Goal: Share content: Share content

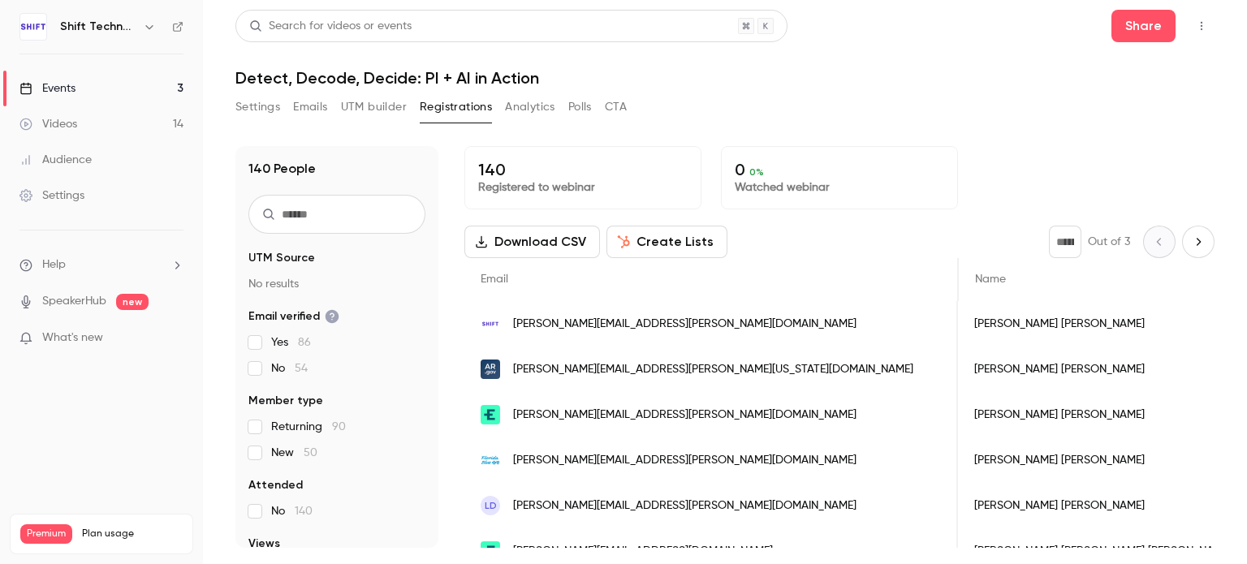
scroll to position [0, 485]
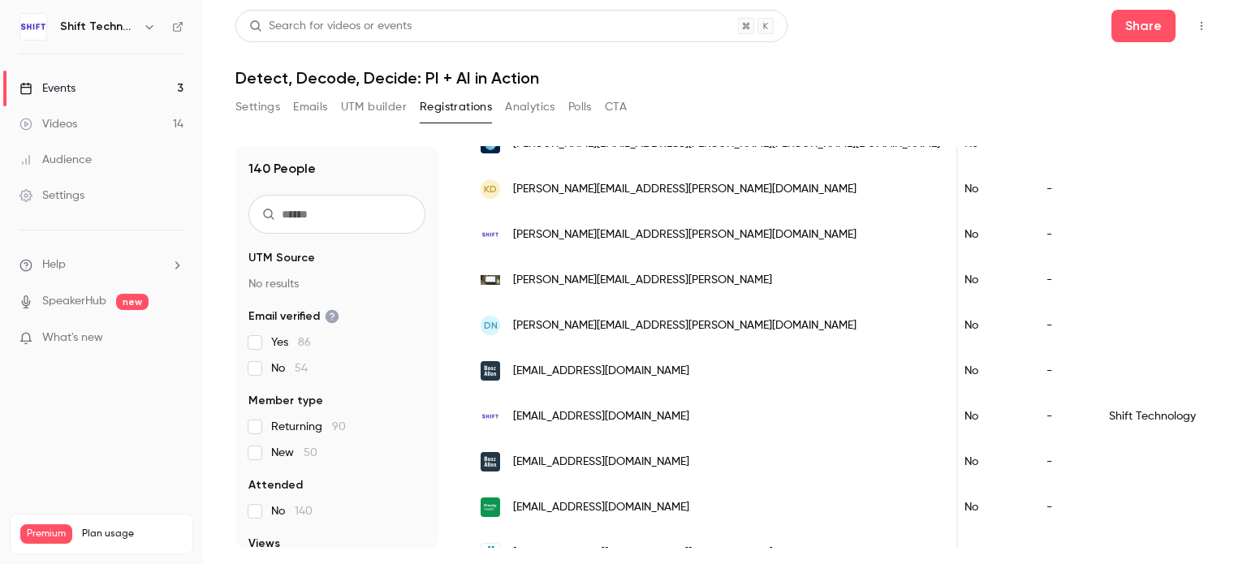
click at [68, 93] on div "Events" at bounding box center [47, 88] width 56 height 16
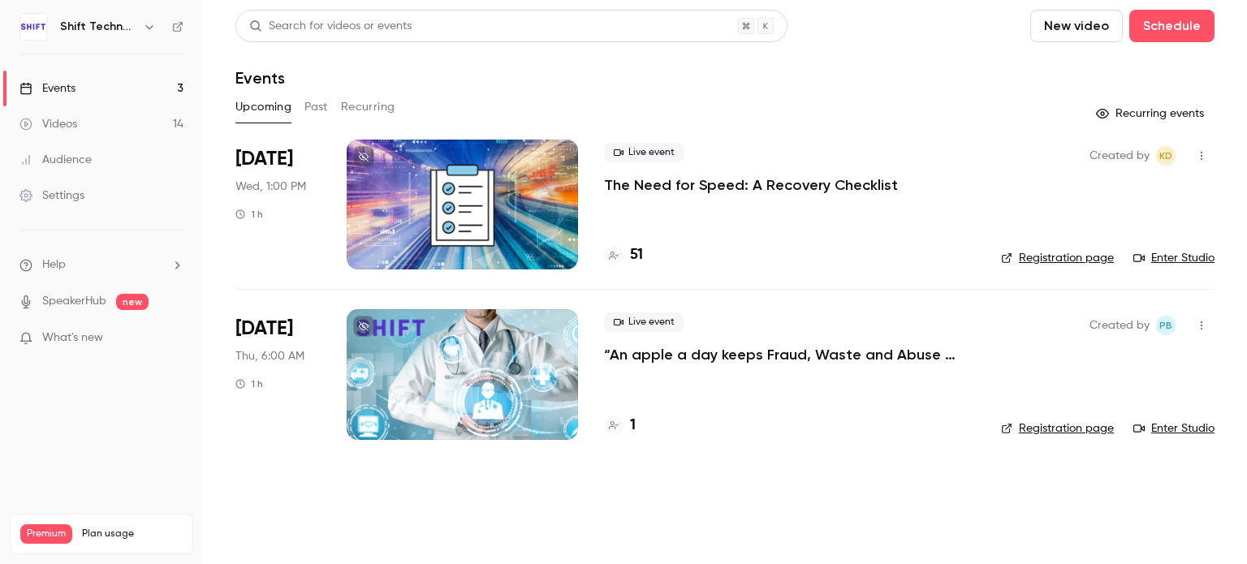
click at [311, 108] on button "Past" at bounding box center [316, 107] width 24 height 26
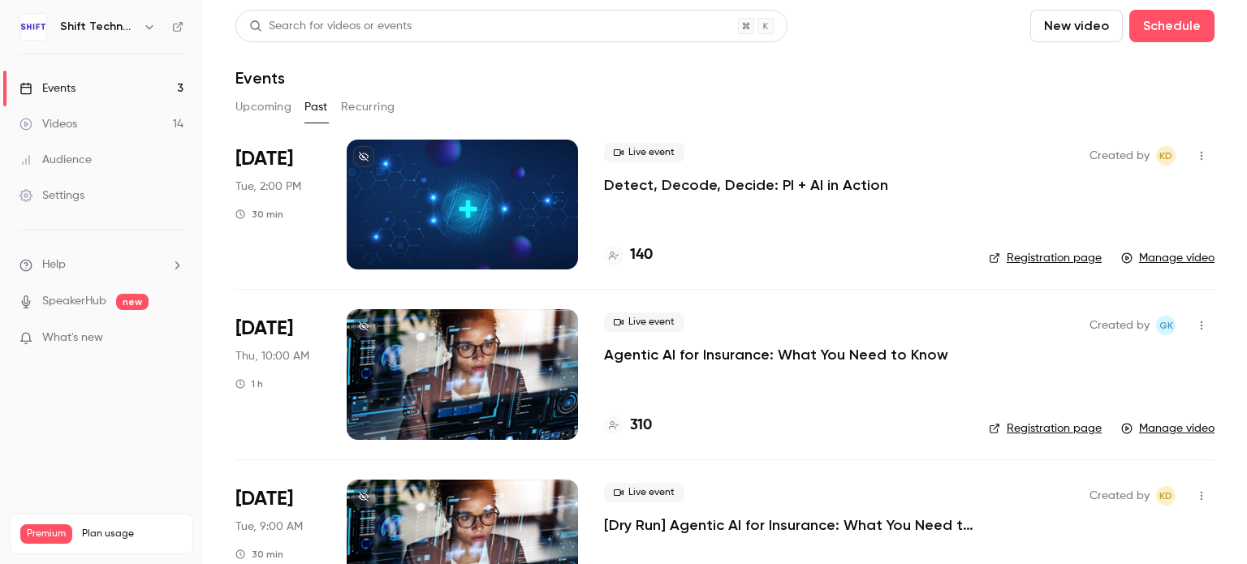
click at [660, 183] on p "Detect, Decode, Decide: PI + AI in Action" at bounding box center [746, 184] width 284 height 19
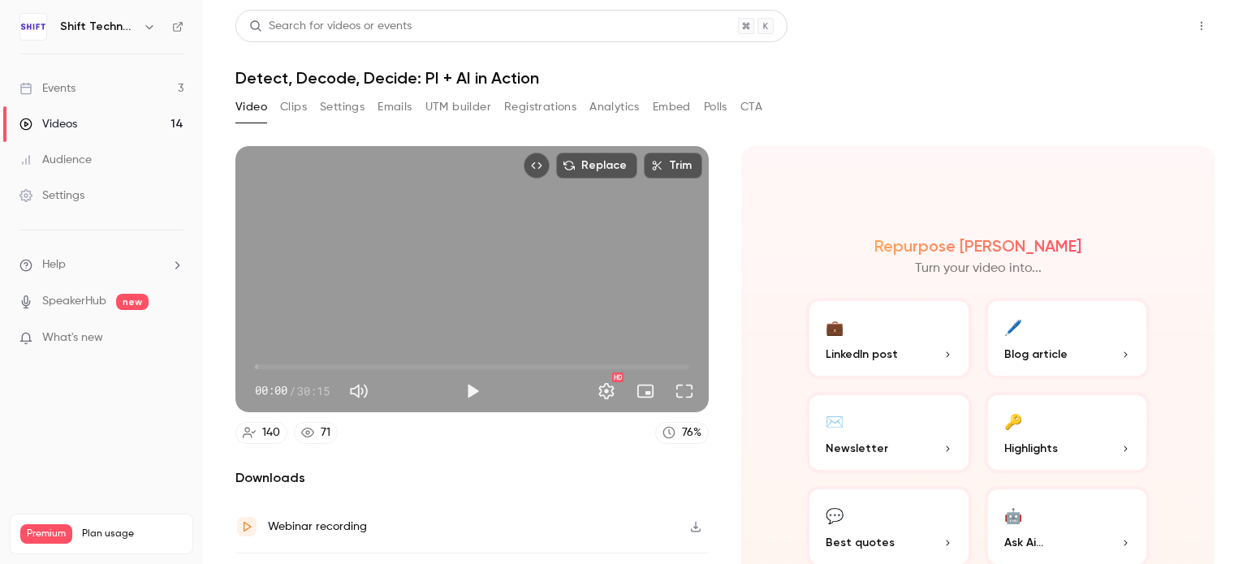
click at [1111, 32] on button "Share" at bounding box center [1143, 26] width 64 height 32
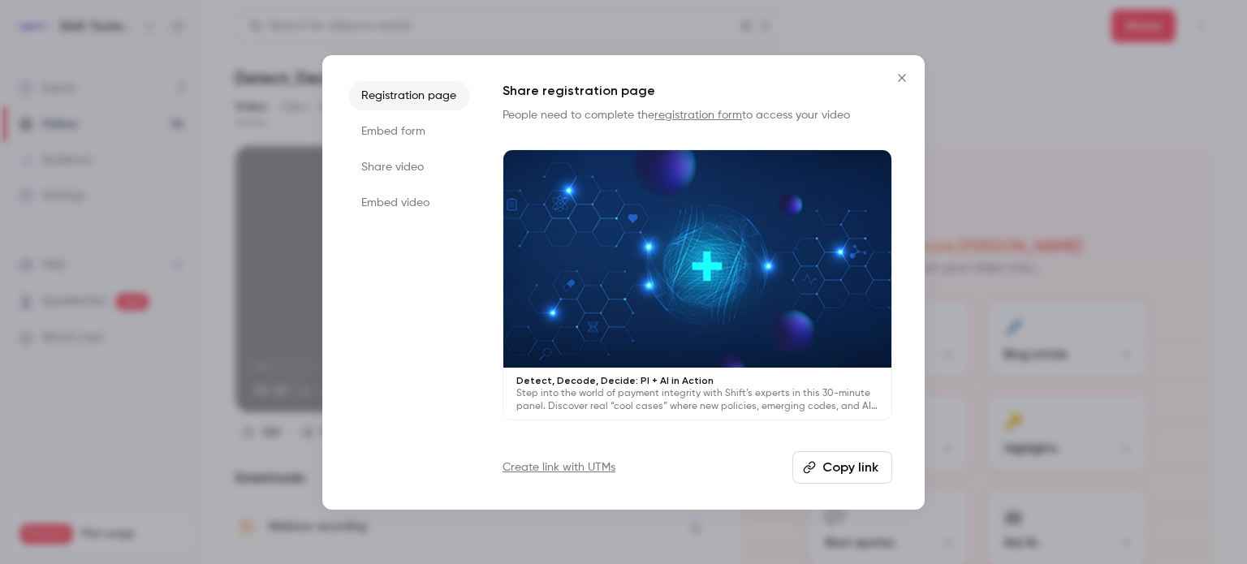
click at [409, 201] on li "Embed video" at bounding box center [409, 202] width 122 height 29
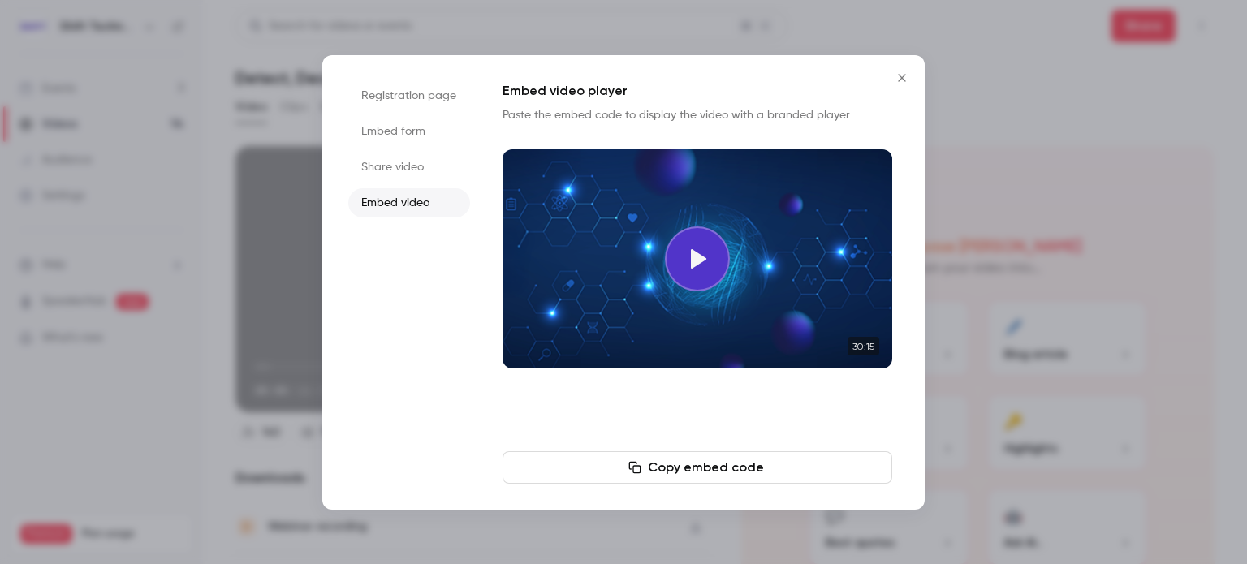
click at [405, 162] on li "Share video" at bounding box center [409, 167] width 122 height 29
click at [630, 470] on button "Copy link" at bounding box center [698, 467] width 390 height 32
click at [701, 467] on button "Copy link" at bounding box center [698, 467] width 390 height 32
click at [900, 74] on icon "Close" at bounding box center [901, 77] width 19 height 13
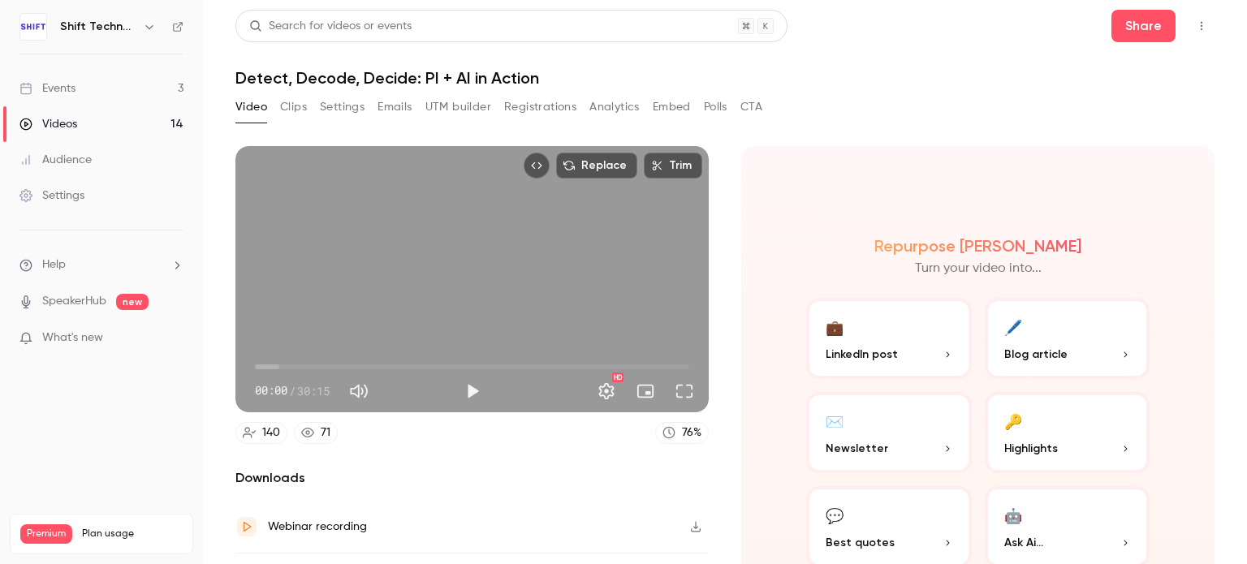
click at [550, 111] on button "Registrations" at bounding box center [540, 107] width 72 height 26
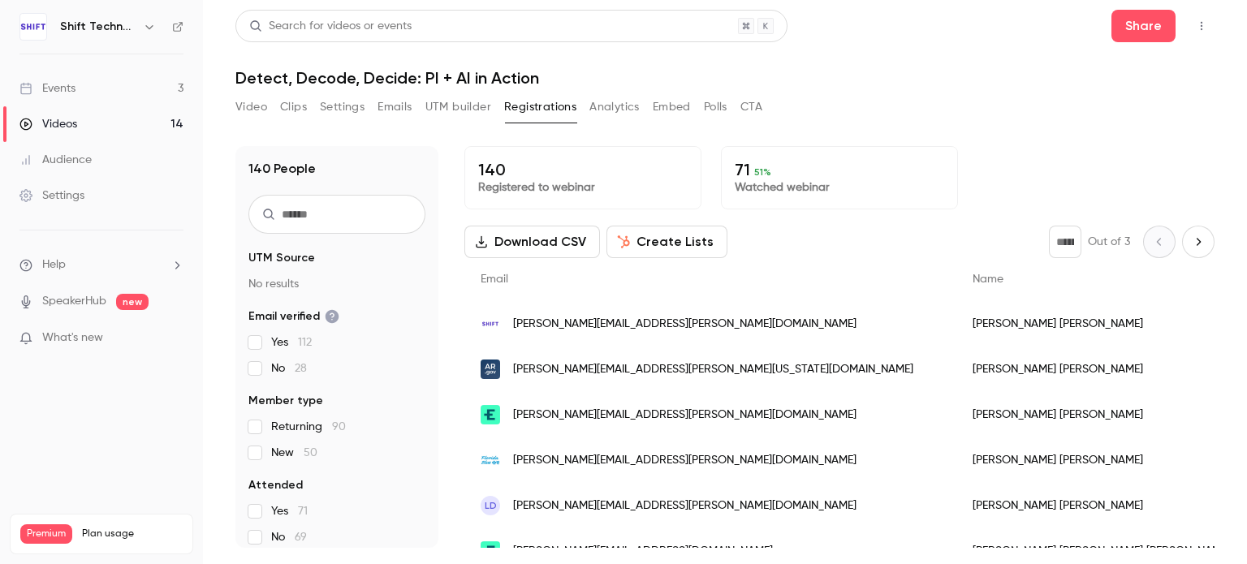
scroll to position [50, 0]
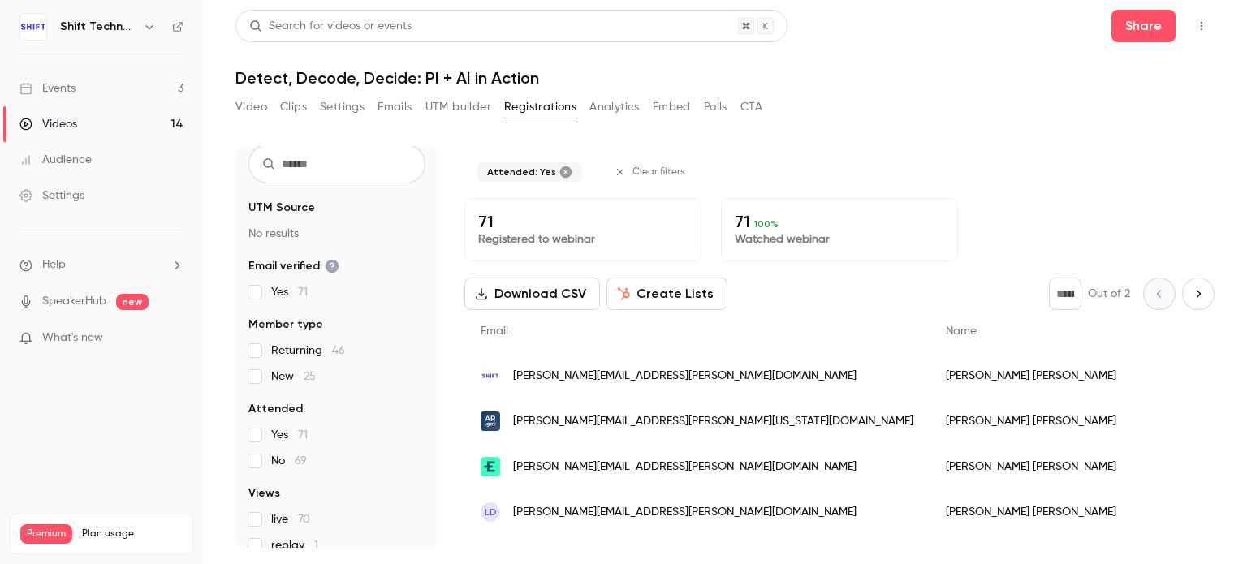
click at [645, 300] on button "Create Lists" at bounding box center [666, 294] width 121 height 32
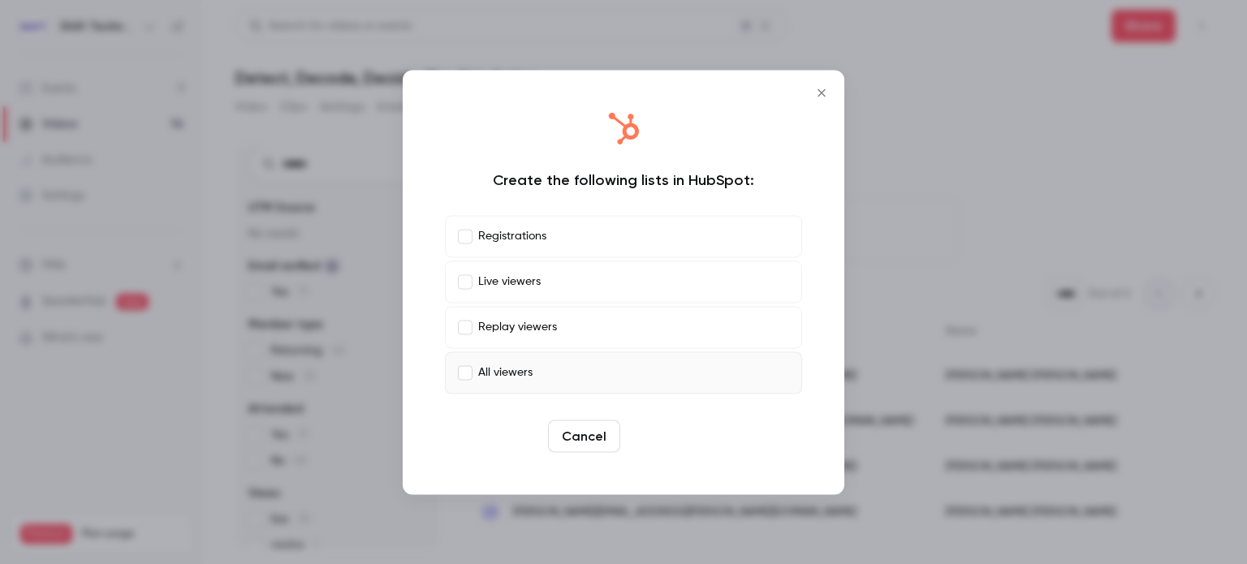
click at [669, 434] on button "Create" at bounding box center [663, 436] width 73 height 32
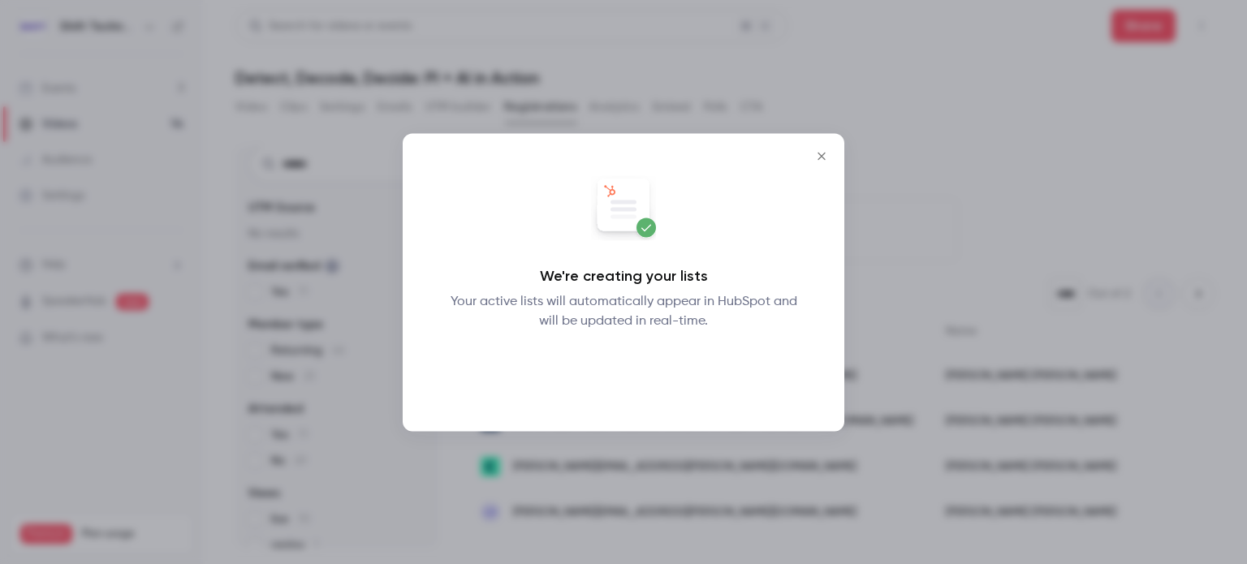
click at [632, 370] on button "Okay" at bounding box center [623, 372] width 59 height 32
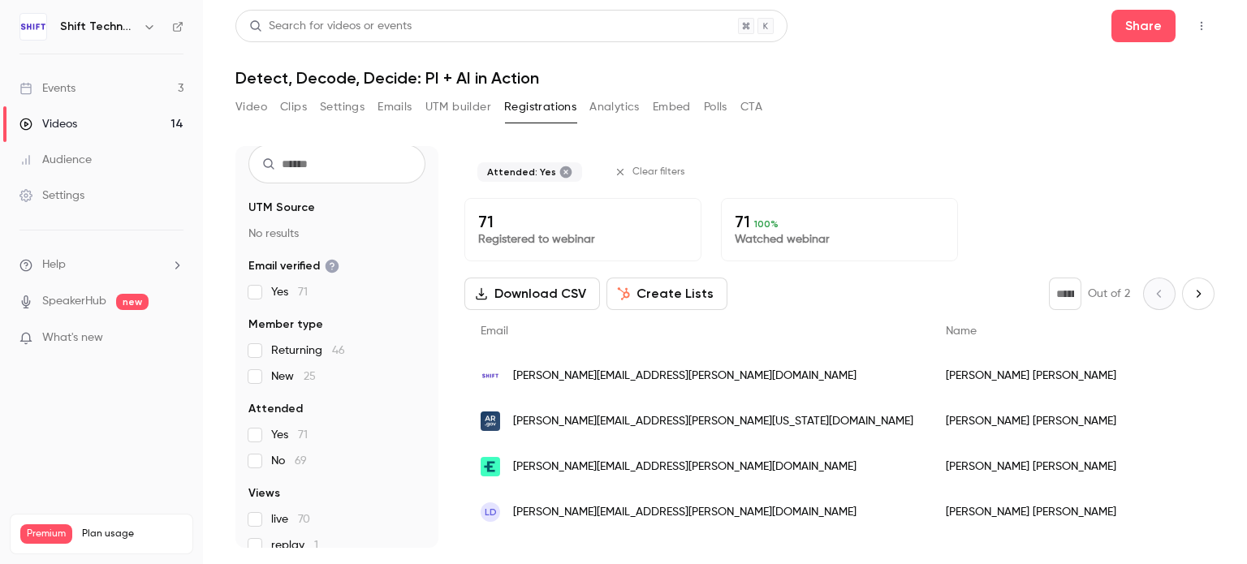
scroll to position [127, 0]
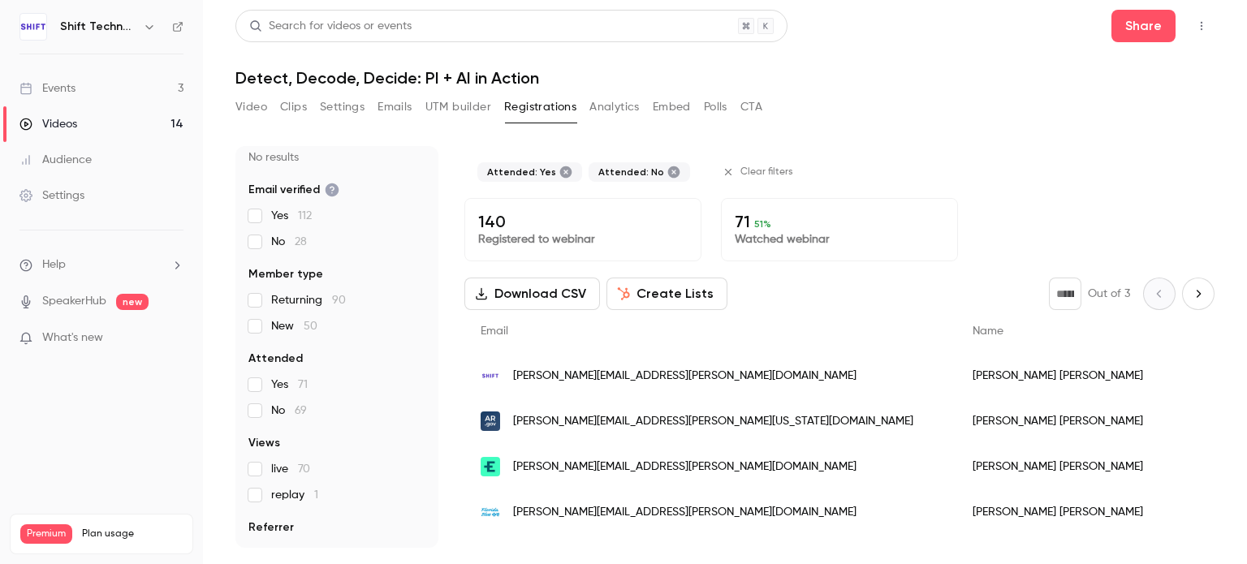
click at [257, 360] on span "Attended" at bounding box center [275, 359] width 54 height 16
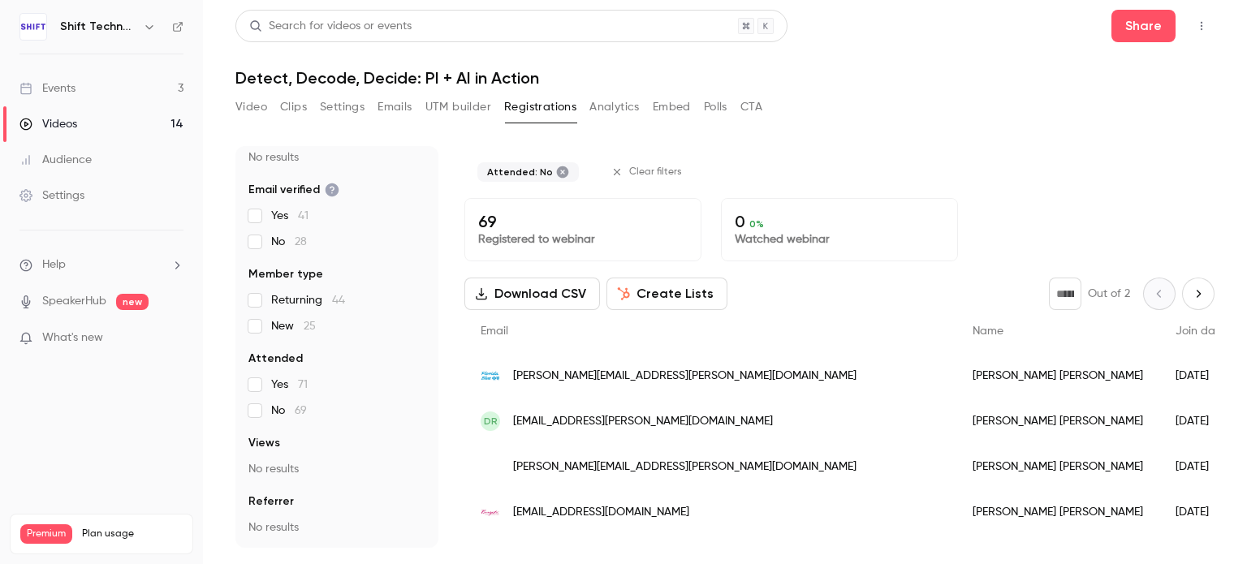
click at [664, 296] on button "Create Lists" at bounding box center [666, 294] width 121 height 32
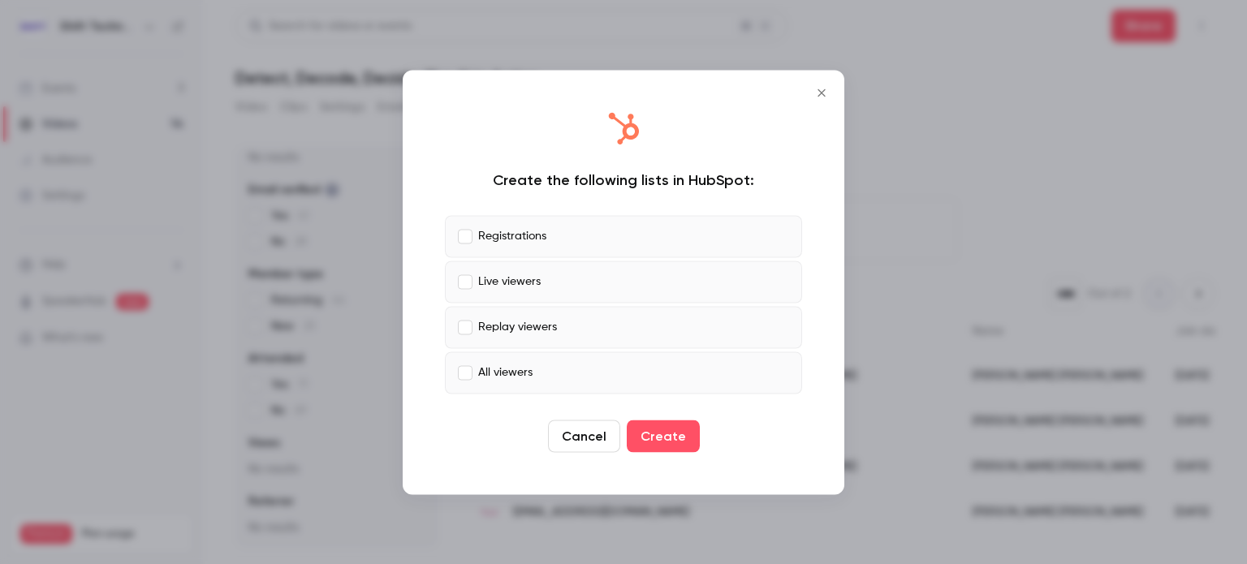
click at [822, 84] on button "Close" at bounding box center [821, 92] width 32 height 32
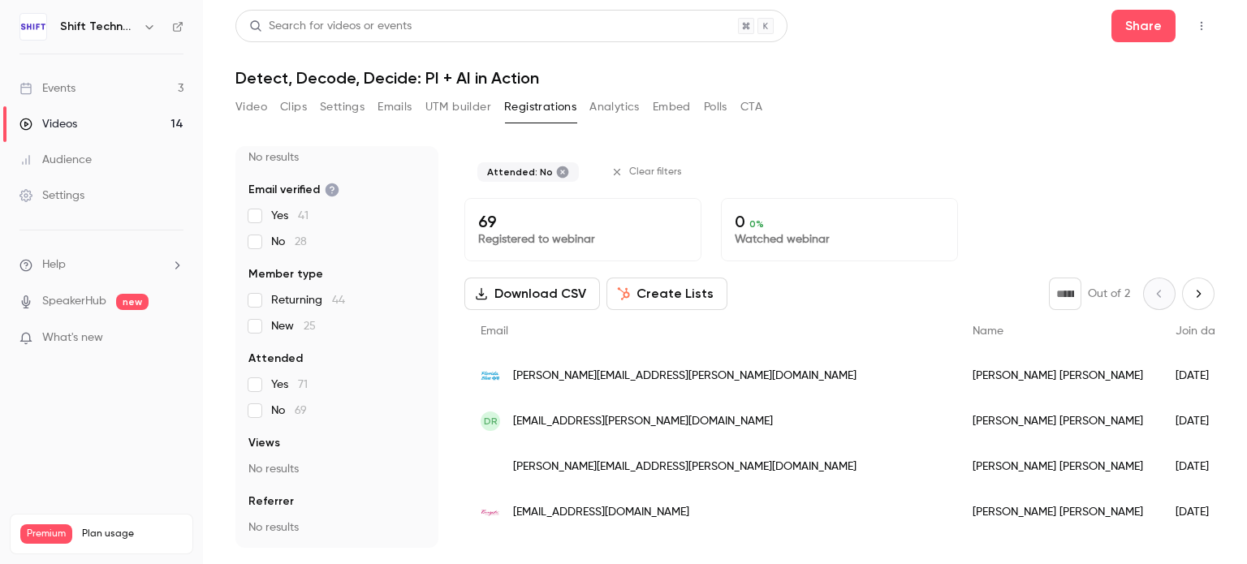
click at [669, 298] on button "Create Lists" at bounding box center [666, 294] width 121 height 32
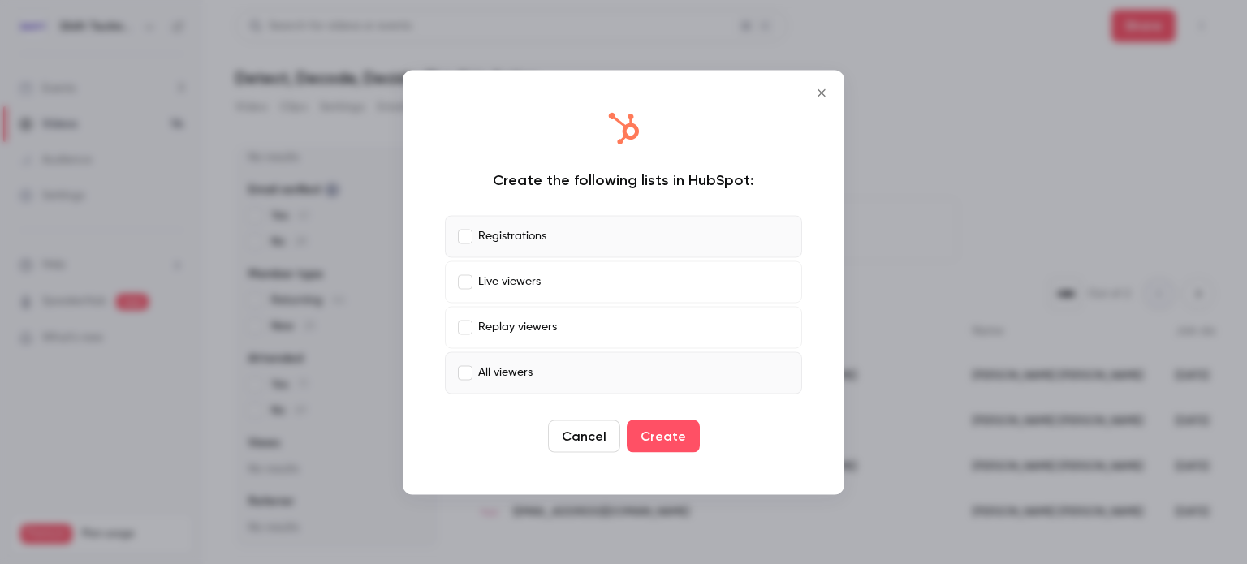
click at [464, 382] on label "All viewers" at bounding box center [623, 373] width 357 height 42
click at [667, 436] on button "Create" at bounding box center [663, 436] width 73 height 32
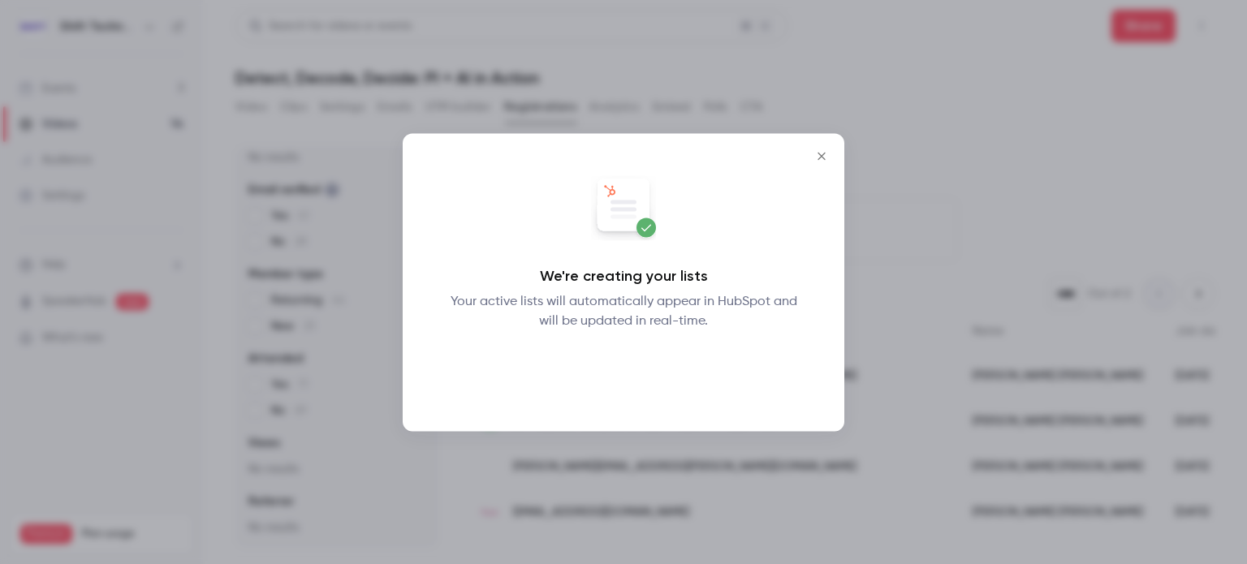
click at [626, 369] on button "Okay" at bounding box center [623, 372] width 59 height 32
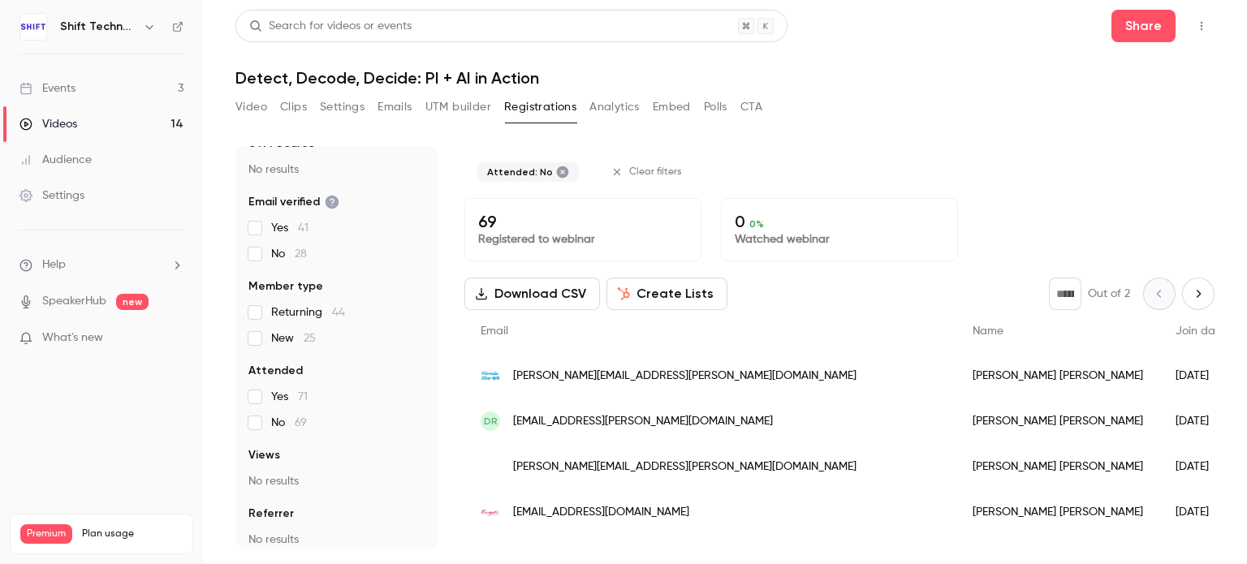
scroll to position [2, 0]
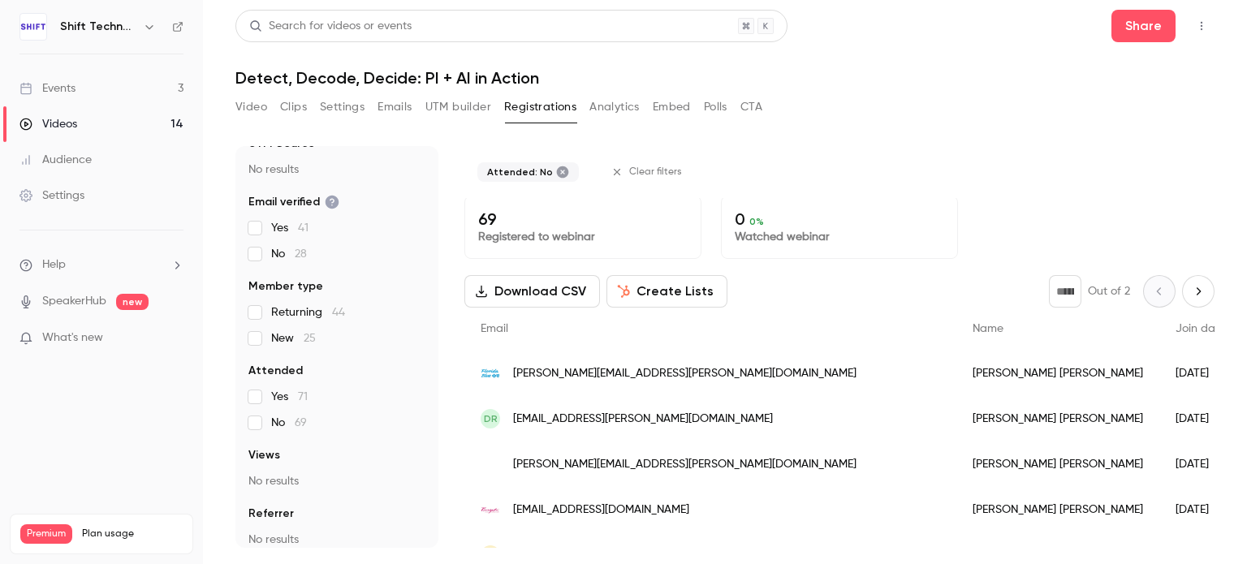
click at [84, 88] on link "Events 3" at bounding box center [101, 89] width 203 height 36
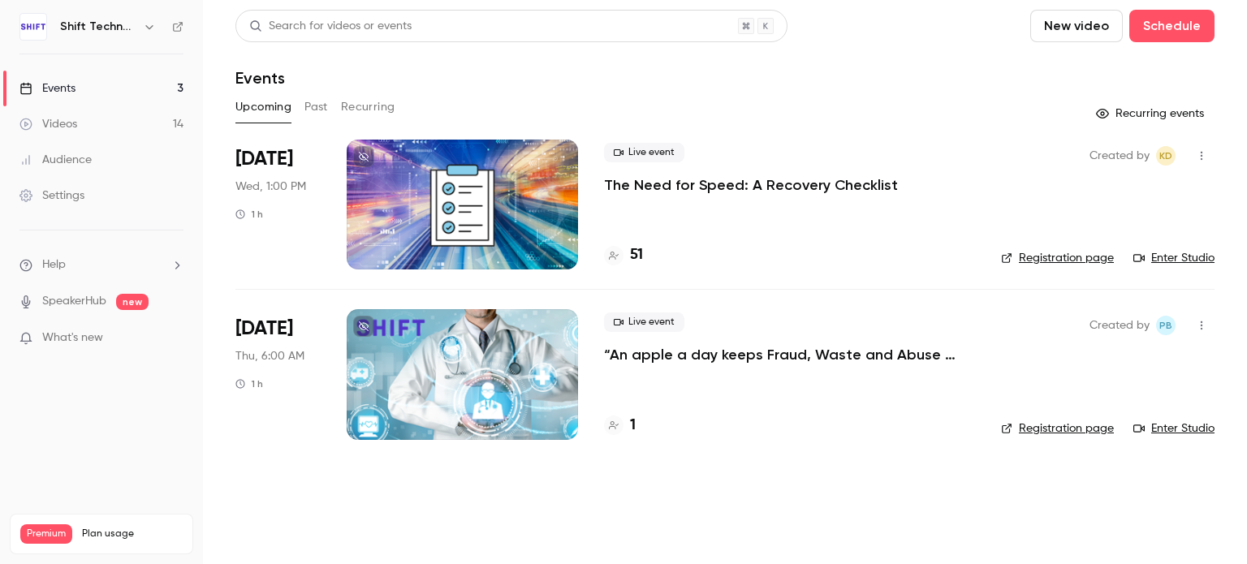
click at [520, 185] on div at bounding box center [462, 205] width 231 height 130
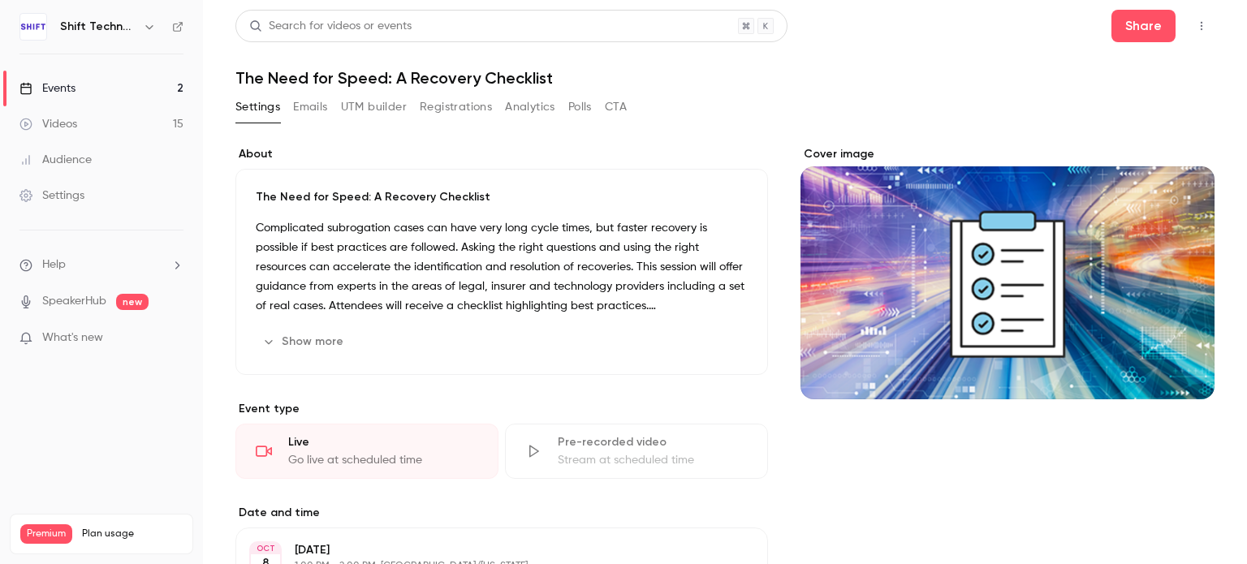
click at [1189, 22] on button "button" at bounding box center [1202, 26] width 26 height 26
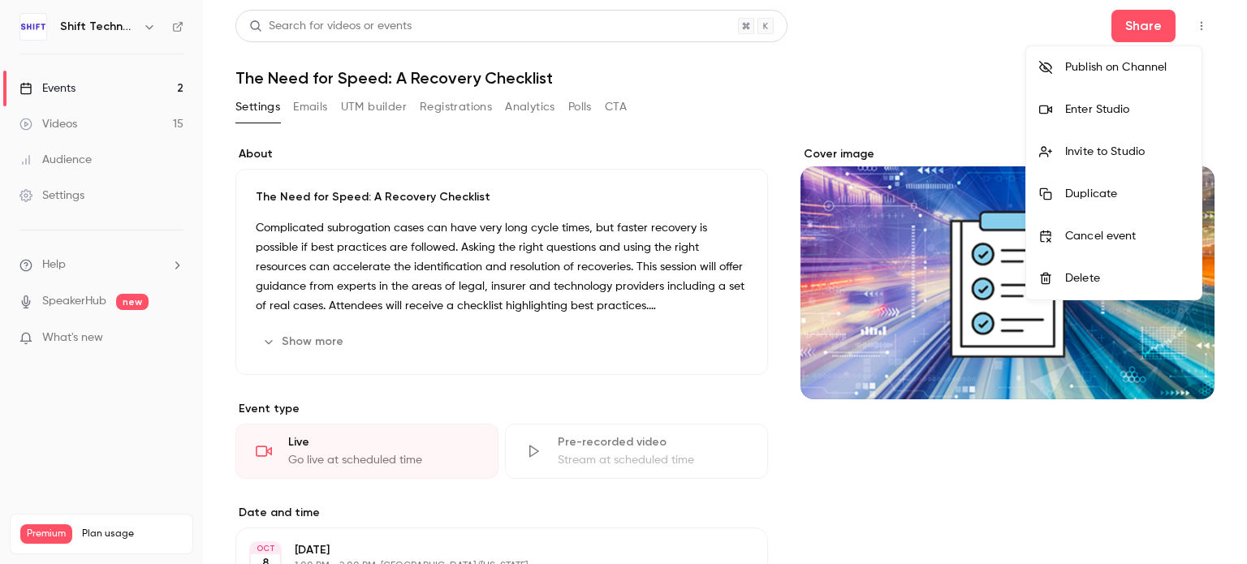
click at [955, 45] on div at bounding box center [623, 282] width 1247 height 564
